Goal: Task Accomplishment & Management: Use online tool/utility

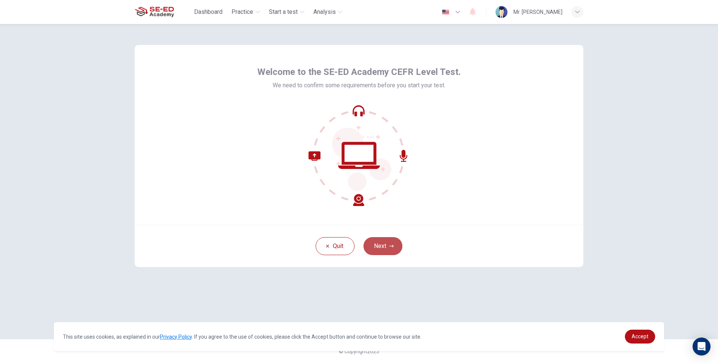
click at [381, 246] on button "Next" at bounding box center [383, 246] width 39 height 18
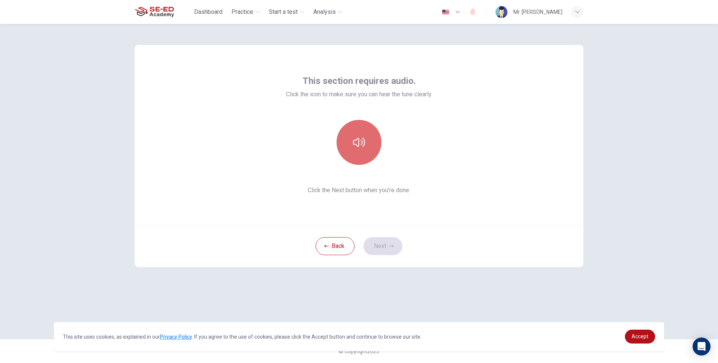
click at [368, 146] on button "button" at bounding box center [359, 142] width 45 height 45
click at [349, 154] on button "button" at bounding box center [359, 142] width 45 height 45
click at [379, 250] on button "Next" at bounding box center [383, 246] width 39 height 18
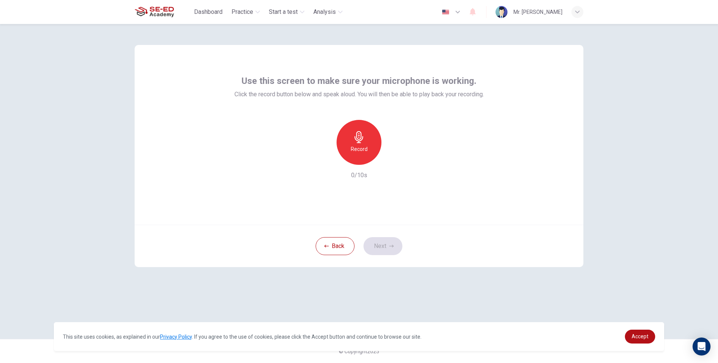
click at [355, 160] on div "Record" at bounding box center [359, 142] width 45 height 45
click at [355, 160] on div "Stop" at bounding box center [359, 142] width 45 height 45
click at [390, 164] on div "Record" at bounding box center [359, 142] width 81 height 45
click at [391, 163] on div "button" at bounding box center [394, 159] width 12 height 12
click at [396, 241] on button "Next" at bounding box center [383, 246] width 39 height 18
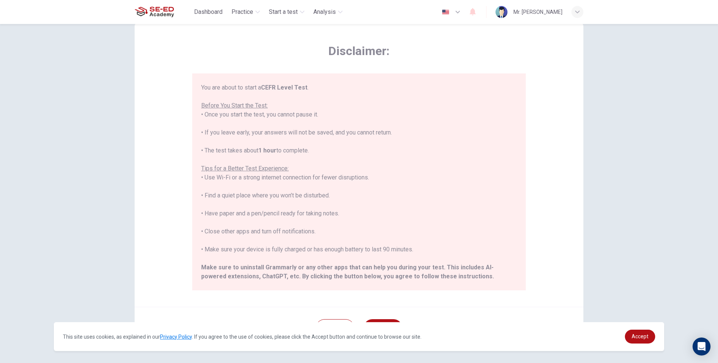
scroll to position [71, 0]
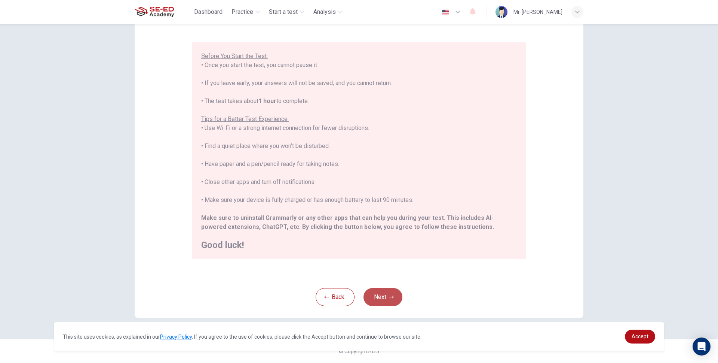
click at [372, 294] on button "Next" at bounding box center [383, 297] width 39 height 18
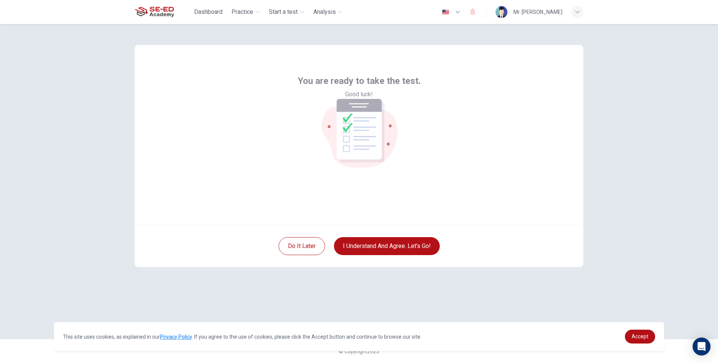
scroll to position [0, 0]
click at [385, 251] on button "I understand and agree. Let’s go!" at bounding box center [387, 246] width 106 height 18
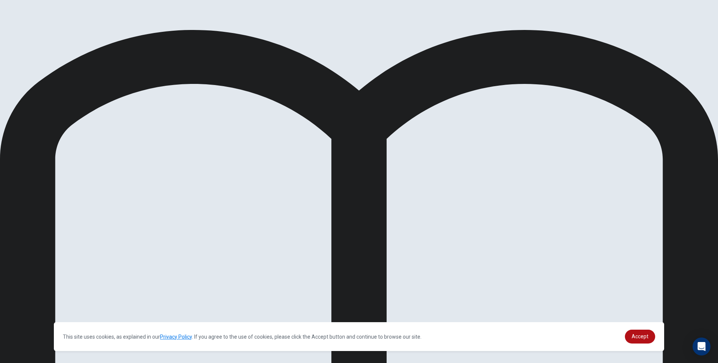
drag, startPoint x: 482, startPoint y: 14, endPoint x: 156, endPoint y: 112, distance: 340.1
click at [216, 107] on div "Level Test Reading Question 2 of 11 Review Back Next 00:19:17 Question 2 of 11 …" at bounding box center [359, 181] width 718 height 363
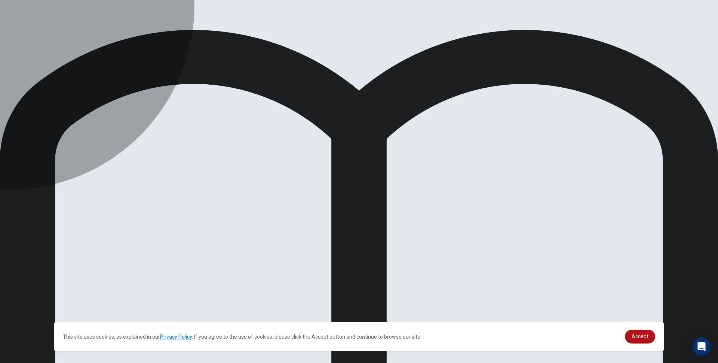
drag, startPoint x: 177, startPoint y: 155, endPoint x: 178, endPoint y: 142, distance: 13.6
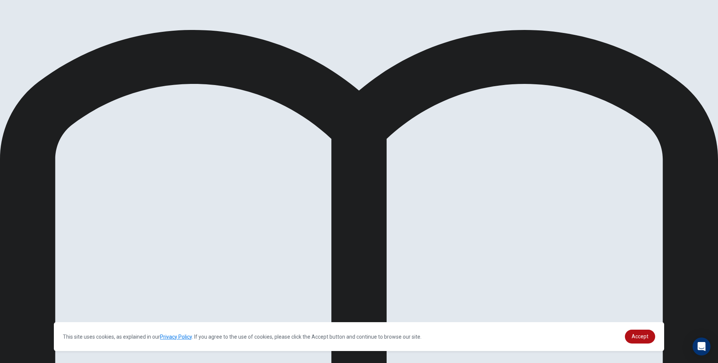
drag, startPoint x: 181, startPoint y: 129, endPoint x: 185, endPoint y: 116, distance: 13.6
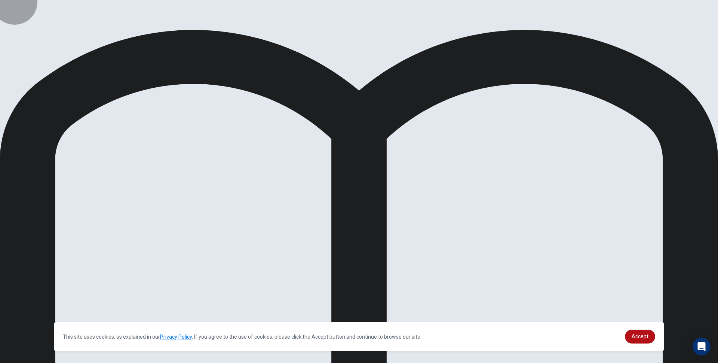
drag, startPoint x: 236, startPoint y: 172, endPoint x: 193, endPoint y: 165, distance: 43.9
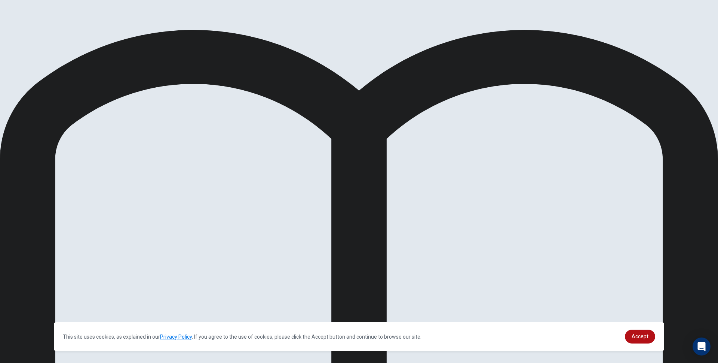
scroll to position [0, 0]
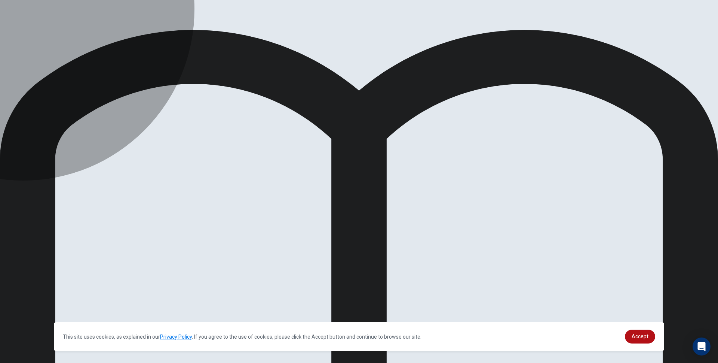
drag, startPoint x: 172, startPoint y: 153, endPoint x: 169, endPoint y: 159, distance: 6.0
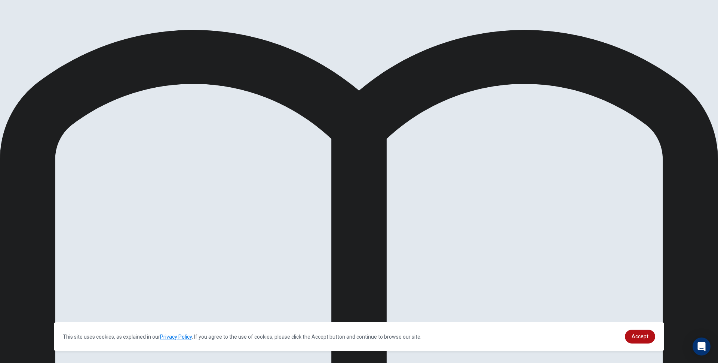
drag, startPoint x: 0, startPoint y: 30, endPoint x: 174, endPoint y: 205, distance: 246.6
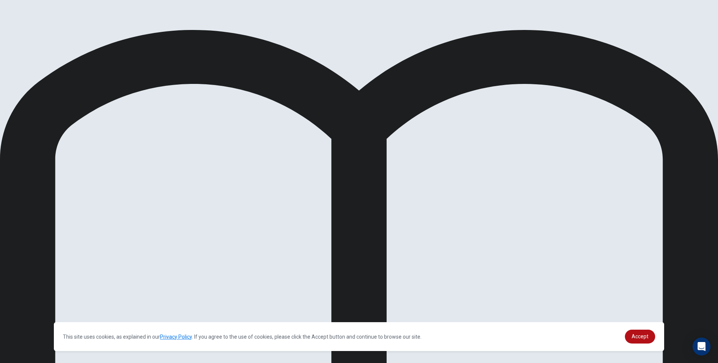
drag, startPoint x: 171, startPoint y: 185, endPoint x: 299, endPoint y: 189, distance: 128.0
drag, startPoint x: 205, startPoint y: 233, endPoint x: 303, endPoint y: 234, distance: 98.0
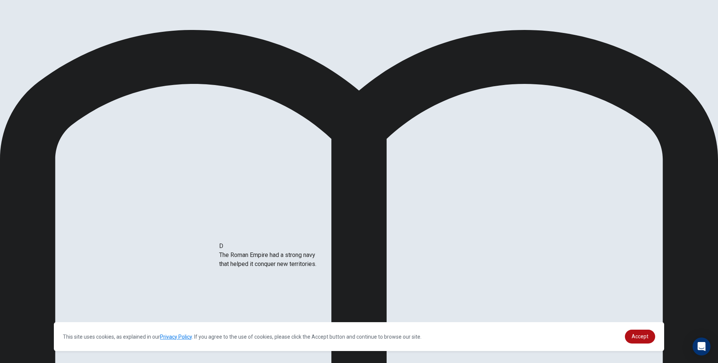
drag, startPoint x: 208, startPoint y: 229, endPoint x: 278, endPoint y: 253, distance: 73.6
drag, startPoint x: 206, startPoint y: 187, endPoint x: 313, endPoint y: 265, distance: 132.1
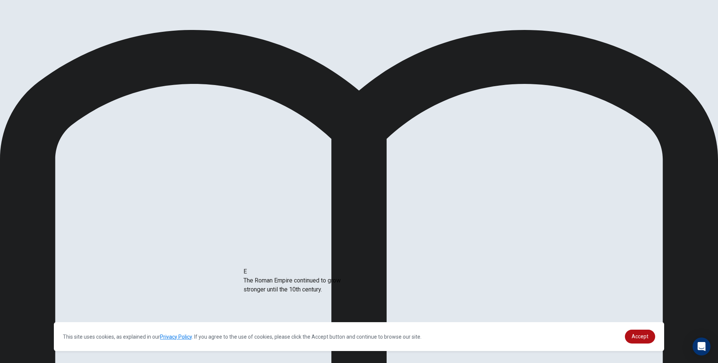
drag, startPoint x: 222, startPoint y: 249, endPoint x: 289, endPoint y: 289, distance: 78.2
drag, startPoint x: 188, startPoint y: 198, endPoint x: 318, endPoint y: 296, distance: 163.0
drag, startPoint x: 308, startPoint y: 222, endPoint x: 177, endPoint y: 179, distance: 137.7
drag, startPoint x: 209, startPoint y: 238, endPoint x: 323, endPoint y: 259, distance: 116.5
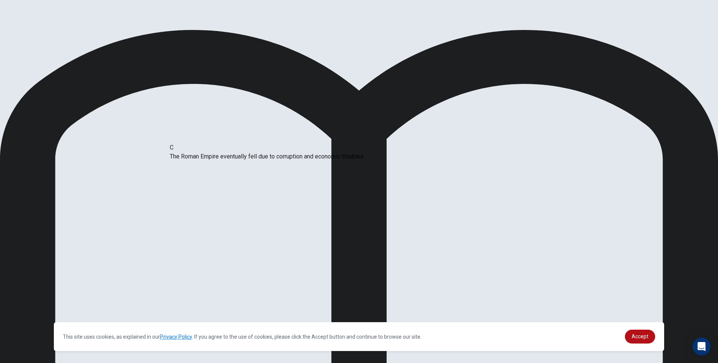
drag, startPoint x: 301, startPoint y: 217, endPoint x: 173, endPoint y: 177, distance: 134.1
drag, startPoint x: 216, startPoint y: 275, endPoint x: 334, endPoint y: 287, distance: 118.8
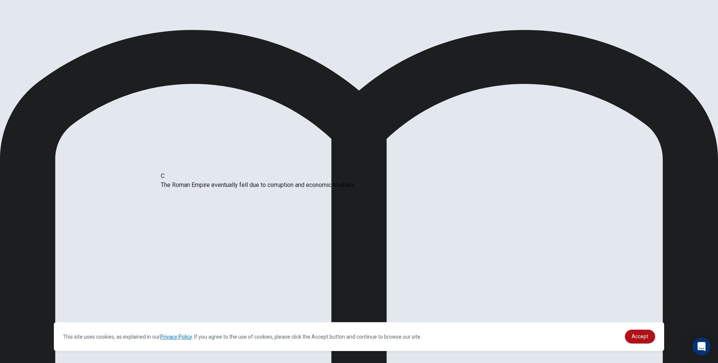
scroll to position [0, 0]
drag, startPoint x: 304, startPoint y: 220, endPoint x: 177, endPoint y: 201, distance: 129.0
drag, startPoint x: 178, startPoint y: 284, endPoint x: 285, endPoint y: 269, distance: 108.4
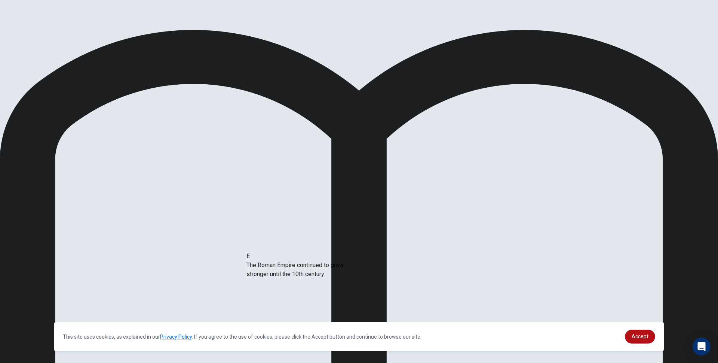
drag, startPoint x: 203, startPoint y: 273, endPoint x: 304, endPoint y: 266, distance: 101.7
drag, startPoint x: 195, startPoint y: 173, endPoint x: 334, endPoint y: 189, distance: 140.4
drag, startPoint x: 228, startPoint y: 173, endPoint x: 345, endPoint y: 227, distance: 129.1
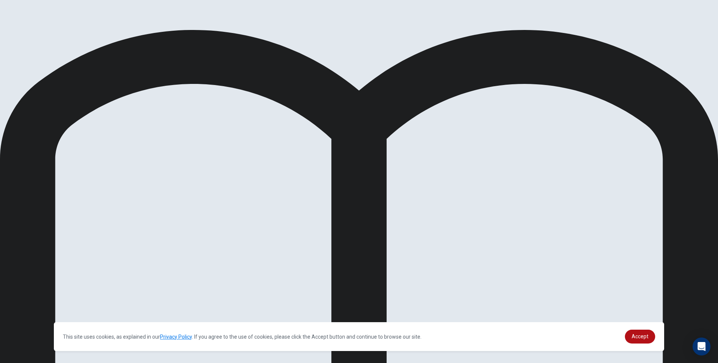
scroll to position [40, 0]
drag, startPoint x: 189, startPoint y: 224, endPoint x: 322, endPoint y: 262, distance: 138.1
drag, startPoint x: 211, startPoint y: 173, endPoint x: 495, endPoint y: 187, distance: 284.0
drag, startPoint x: 201, startPoint y: 202, endPoint x: 511, endPoint y: 223, distance: 310.5
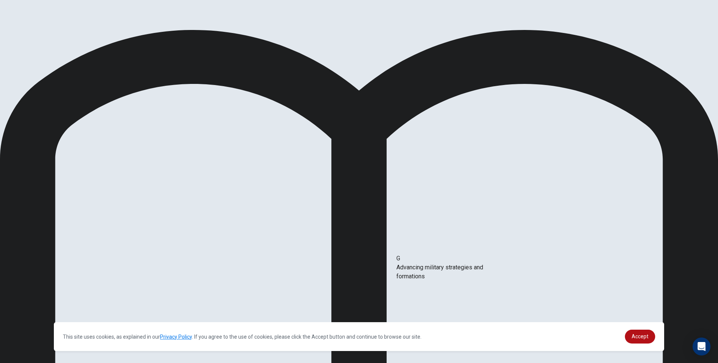
drag, startPoint x: 248, startPoint y: 207, endPoint x: 474, endPoint y: 263, distance: 232.9
drag, startPoint x: 205, startPoint y: 175, endPoint x: 420, endPoint y: 238, distance: 224.7
drag, startPoint x: 214, startPoint y: 171, endPoint x: 512, endPoint y: 247, distance: 307.5
drag, startPoint x: 201, startPoint y: 195, endPoint x: 331, endPoint y: 248, distance: 140.8
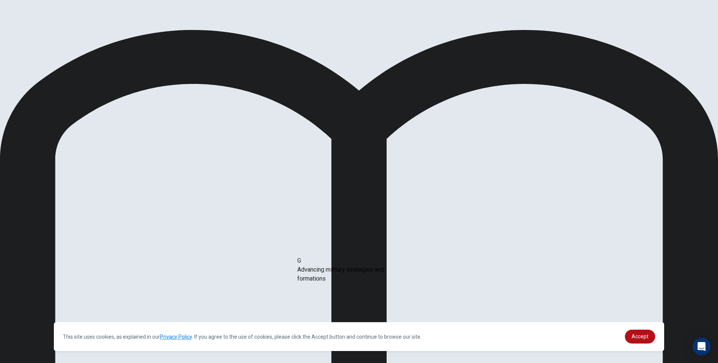
drag, startPoint x: 183, startPoint y: 204, endPoint x: 332, endPoint y: 275, distance: 165.2
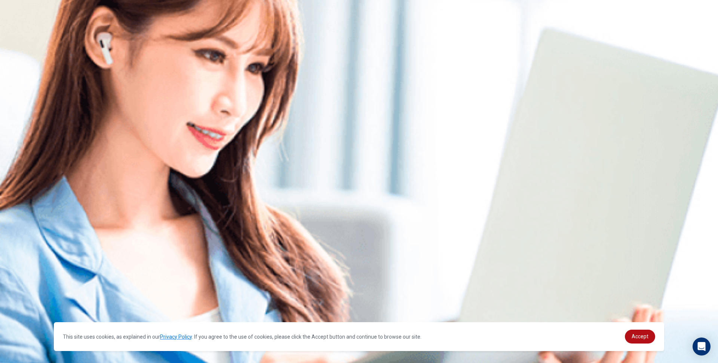
drag, startPoint x: 378, startPoint y: 160, endPoint x: 375, endPoint y: 165, distance: 5.0
click at [378, 161] on img at bounding box center [359, 181] width 718 height 363
click at [374, 166] on img at bounding box center [359, 181] width 718 height 363
drag, startPoint x: 377, startPoint y: 294, endPoint x: 421, endPoint y: 299, distance: 44.4
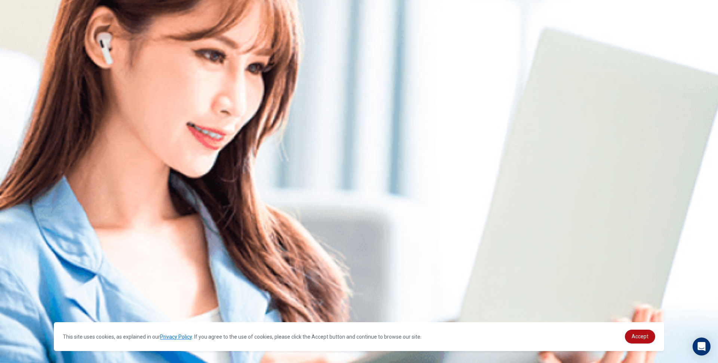
drag, startPoint x: 390, startPoint y: 283, endPoint x: 414, endPoint y: 276, distance: 24.9
click at [412, 285] on img at bounding box center [359, 181] width 718 height 363
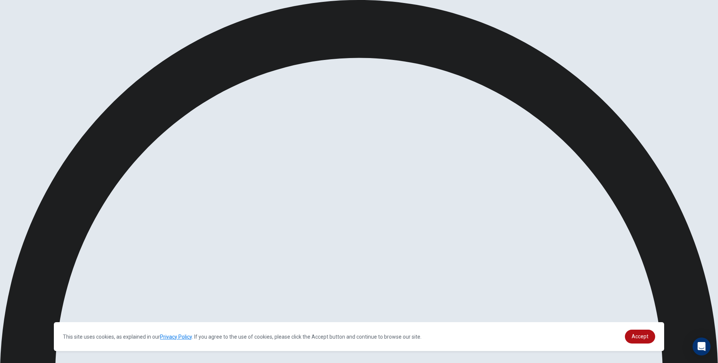
drag, startPoint x: 263, startPoint y: 180, endPoint x: 256, endPoint y: 159, distance: 22.1
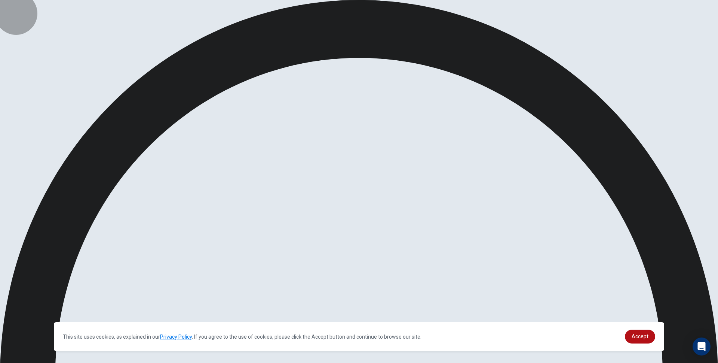
drag, startPoint x: 447, startPoint y: 19, endPoint x: 447, endPoint y: 14, distance: 4.6
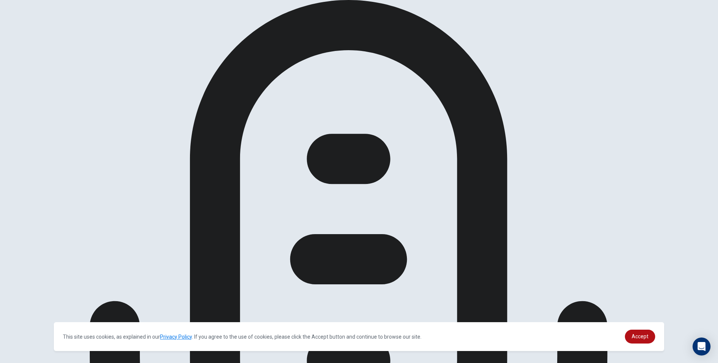
drag, startPoint x: 475, startPoint y: 207, endPoint x: 477, endPoint y: 223, distance: 15.8
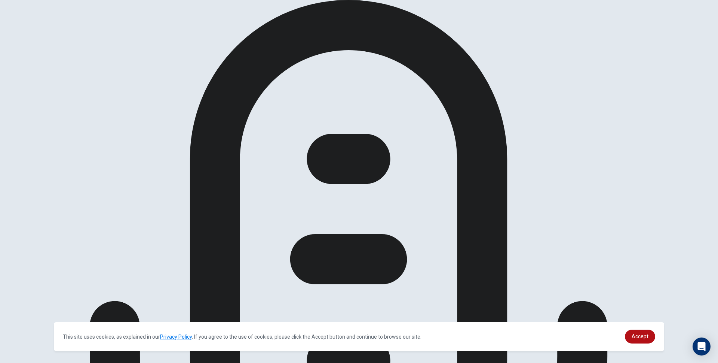
scroll to position [42, 0]
click at [642, 336] on span "Accept" at bounding box center [640, 336] width 17 height 6
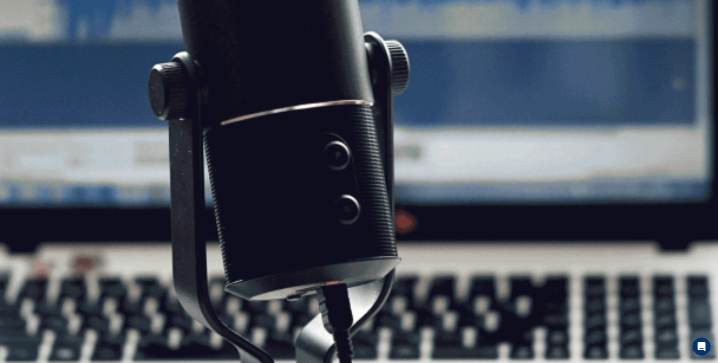
scroll to position [0, 0]
drag, startPoint x: 519, startPoint y: 12, endPoint x: 520, endPoint y: 16, distance: 3.8
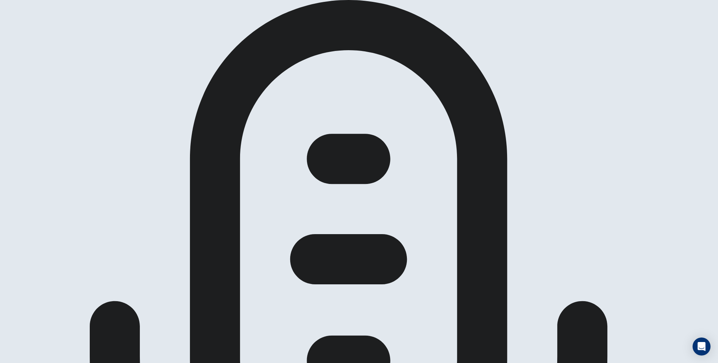
drag, startPoint x: 462, startPoint y: 241, endPoint x: 464, endPoint y: 245, distance: 4.9
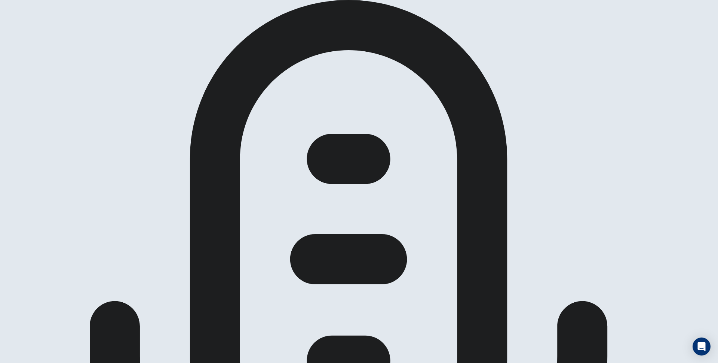
drag, startPoint x: 430, startPoint y: 195, endPoint x: 476, endPoint y: 193, distance: 46.0
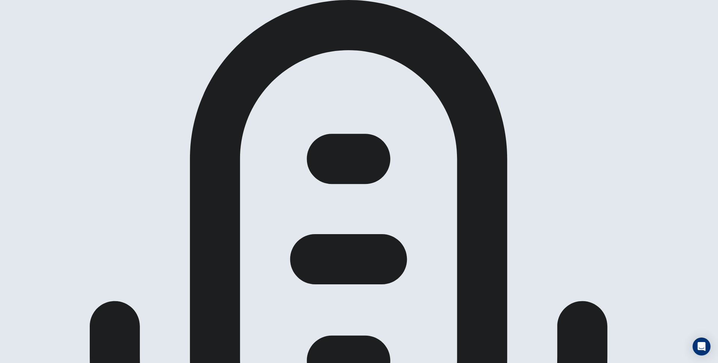
drag, startPoint x: 479, startPoint y: 193, endPoint x: 479, endPoint y: 200, distance: 7.1
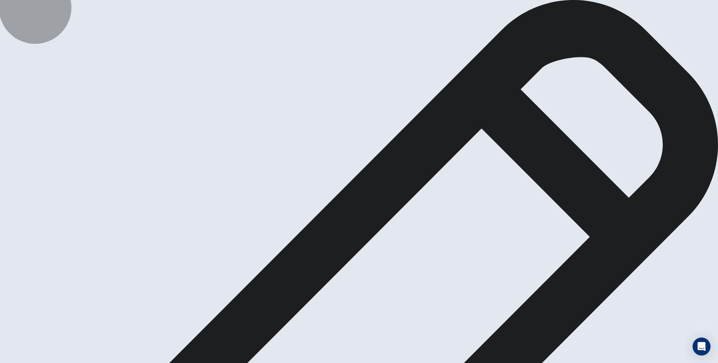
click at [536, 46] on div "Level Test Writing Question 1 of 1 Continue 00:20:00 Question 1 of 1 Continue 0…" at bounding box center [359, 181] width 718 height 363
drag, startPoint x: 146, startPoint y: 111, endPoint x: 138, endPoint y: 113, distance: 8.7
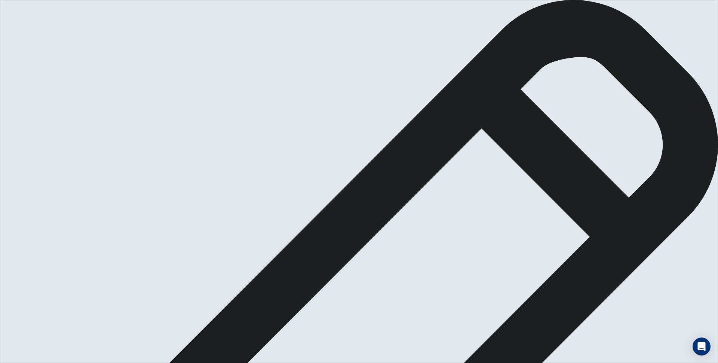
drag, startPoint x: 151, startPoint y: 112, endPoint x: 207, endPoint y: 127, distance: 58.2
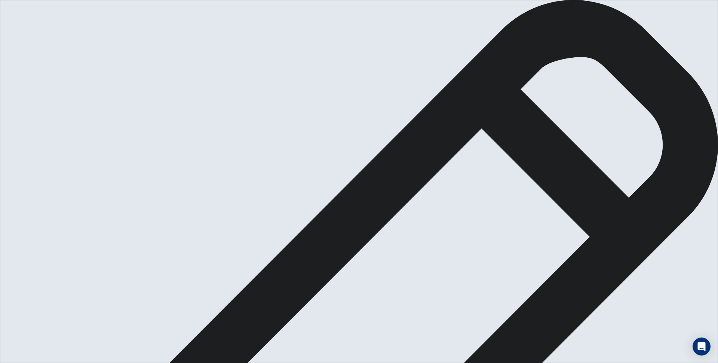
type textarea "I"
type textarea "F"
paste textarea "v"
type textarea "v"
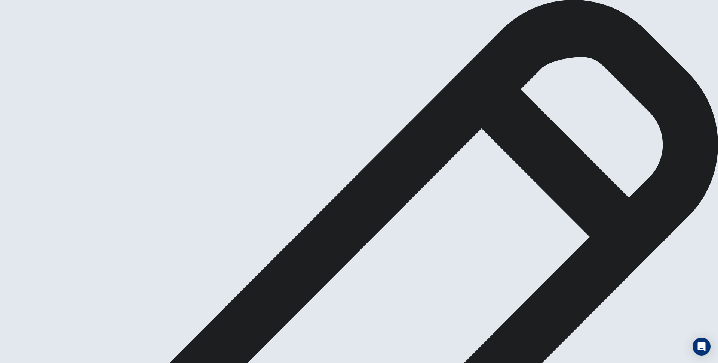
drag, startPoint x: 453, startPoint y: 115, endPoint x: 456, endPoint y: 111, distance: 5.0
drag, startPoint x: 385, startPoint y: 5, endPoint x: 518, endPoint y: 120, distance: 175.8
type textarea "I am going to school Iam stury am sorry เราทำเต็มที่เเล่้ว"
